Goal: Task Accomplishment & Management: Manage account settings

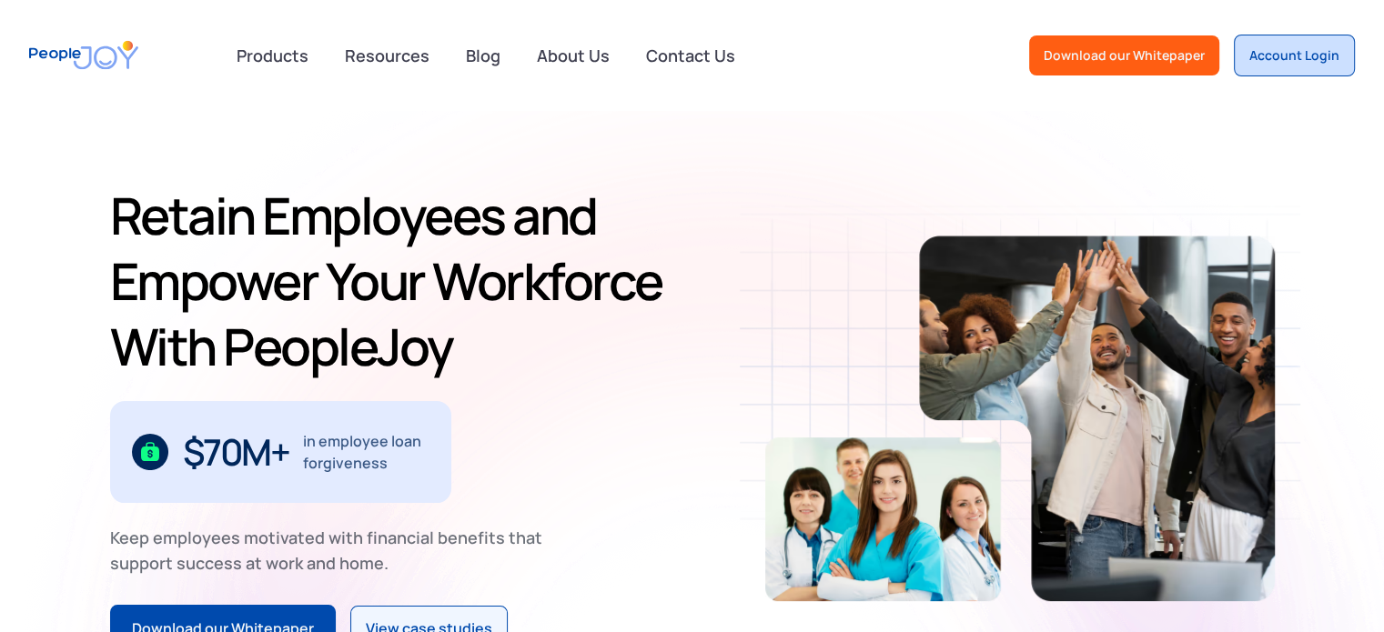
click at [1279, 53] on div "Account Login" at bounding box center [1294, 55] width 90 height 18
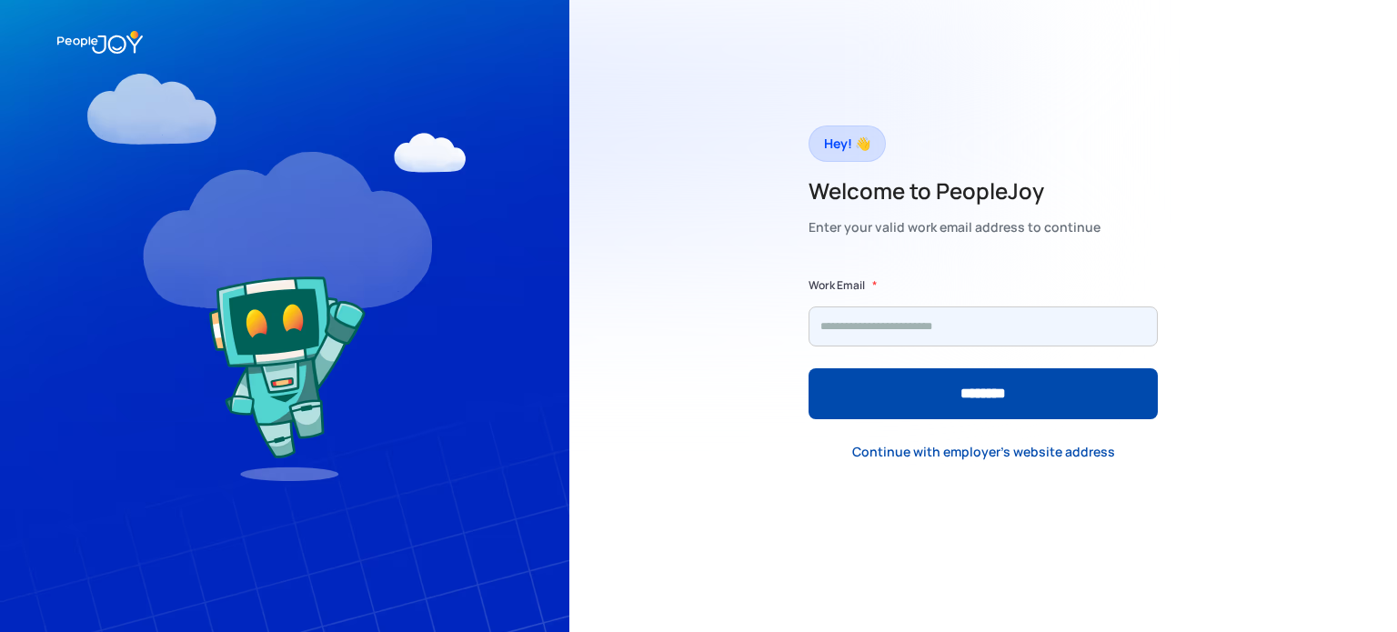
click at [857, 322] on input "Form" at bounding box center [983, 327] width 349 height 40
type input "**********"
click at [809, 368] on input "********" at bounding box center [983, 393] width 349 height 51
